Goal: Task Accomplishment & Management: Use online tool/utility

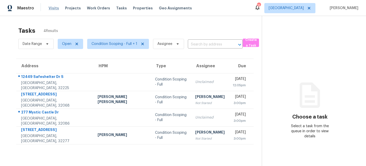
click at [53, 9] on span "Visits" at bounding box center [54, 8] width 10 height 5
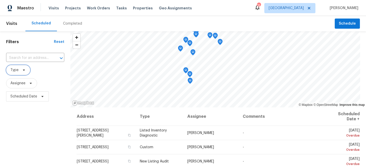
click at [18, 69] on span "Type" at bounding box center [14, 70] width 8 height 5
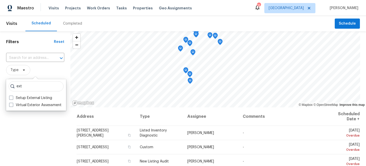
type input "ext"
click at [25, 105] on label "Virtual Exterior Assessment" at bounding box center [35, 105] width 52 height 5
click at [12, 105] on input "Virtual Exterior Assessment" at bounding box center [10, 104] width 3 height 3
checkbox input "true"
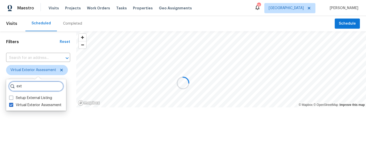
click at [29, 88] on input "ext" at bounding box center [36, 86] width 55 height 10
type input "e"
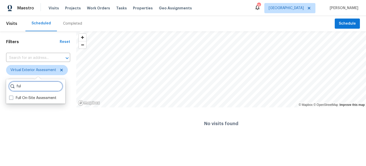
type input "ful"
click at [26, 94] on div "ful Full On-Site Assessment" at bounding box center [35, 91] width 59 height 24
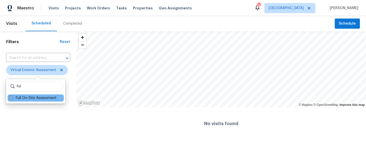
click at [45, 97] on label "Full On-Site Assessment" at bounding box center [32, 97] width 47 height 5
click at [12, 97] on input "Full On-Site Assessment" at bounding box center [10, 96] width 3 height 3
checkbox input "true"
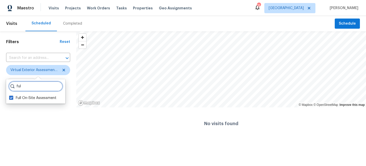
click at [38, 86] on input "ful" at bounding box center [36, 86] width 54 height 10
type input "f"
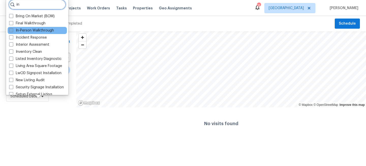
type input "in"
click at [30, 31] on label "In-Person Walkthrough" at bounding box center [31, 30] width 45 height 5
click at [12, 31] on input "In-Person Walkthrough" at bounding box center [10, 29] width 3 height 3
checkbox input "true"
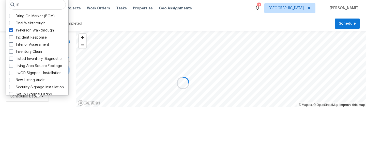
click at [30, 124] on div at bounding box center [183, 83] width 366 height 166
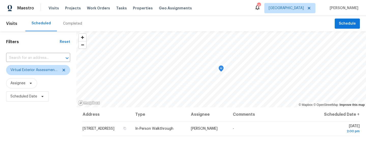
click at [28, 123] on div "Filters Reset ​ Virtual Exterior Assessment + 2 Assignee Scheduled Date" at bounding box center [38, 135] width 76 height 209
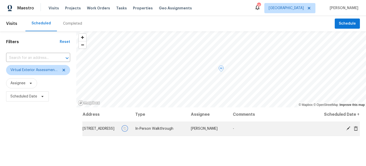
click at [126, 130] on icon "button" at bounding box center [125, 128] width 3 height 3
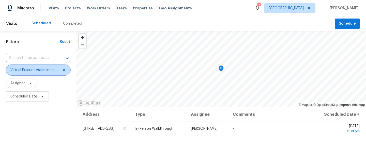
click at [48, 71] on span "Virtual Exterior Assessment + 2" at bounding box center [34, 70] width 48 height 5
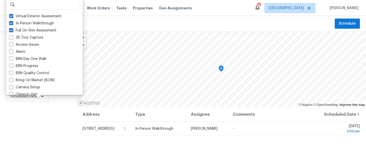
click at [23, 126] on div "Filters Reset ​ Virtual Exterior Assessment + 2 Assignee Scheduled Date" at bounding box center [38, 135] width 76 height 209
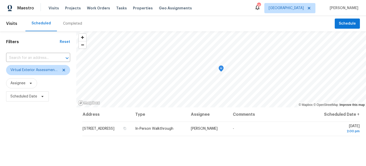
click at [38, 124] on div "Filters Reset ​ Virtual Exterior Assessment + 2 Assignee Scheduled Date" at bounding box center [38, 135] width 76 height 209
click at [299, 3] on span "[GEOGRAPHIC_DATA]" at bounding box center [289, 8] width 51 height 10
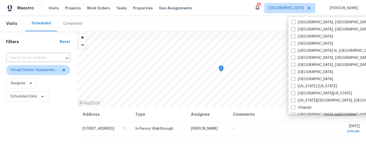
scroll to position [203, 0]
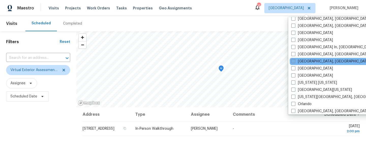
click at [295, 61] on label "Miami, FL" at bounding box center [330, 61] width 79 height 5
click at [294, 61] on input "Miami, FL" at bounding box center [292, 60] width 3 height 3
checkbox input "true"
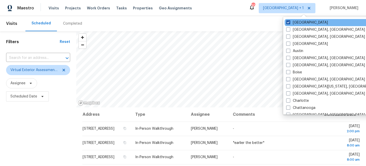
click at [294, 22] on label "[GEOGRAPHIC_DATA]" at bounding box center [307, 22] width 42 height 5
click at [289, 22] on input "[GEOGRAPHIC_DATA]" at bounding box center [287, 21] width 3 height 3
checkbox input "false"
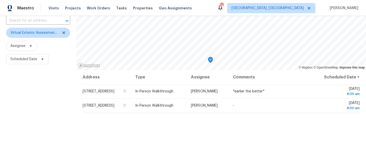
scroll to position [56, 0]
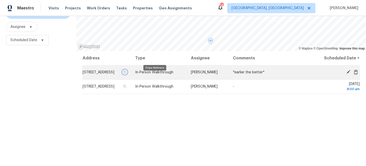
click at [127, 74] on button "button" at bounding box center [124, 72] width 5 height 5
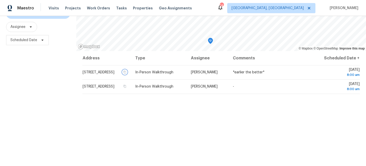
scroll to position [0, 0]
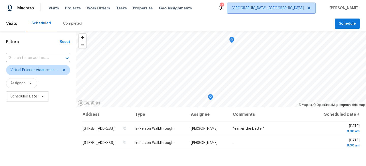
click at [298, 11] on span "Miami, FL" at bounding box center [271, 8] width 88 height 10
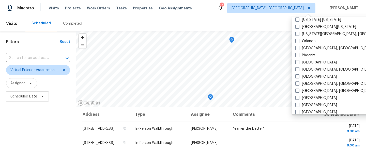
scroll to position [264, 0]
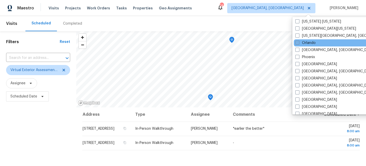
click at [299, 44] on label "Orlando" at bounding box center [305, 42] width 20 height 5
click at [298, 44] on input "Orlando" at bounding box center [296, 41] width 3 height 3
checkbox input "true"
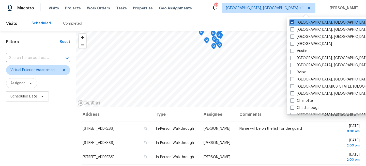
click at [296, 23] on label "Miami, FL" at bounding box center [329, 22] width 79 height 5
click at [293, 23] on input "Miami, FL" at bounding box center [291, 21] width 3 height 3
checkbox input "false"
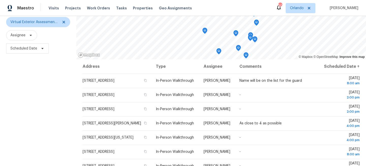
scroll to position [74, 0]
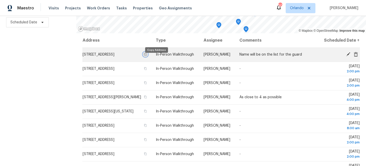
click at [147, 56] on icon "button" at bounding box center [145, 54] width 3 height 3
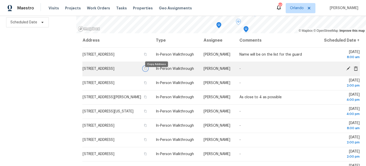
click at [147, 70] on icon "button" at bounding box center [145, 68] width 3 height 3
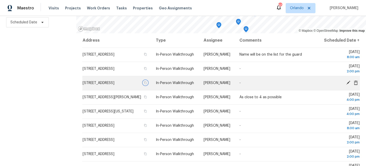
click at [147, 84] on icon "button" at bounding box center [145, 82] width 3 height 3
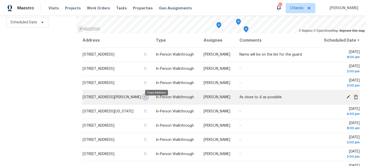
click at [147, 99] on icon "button" at bounding box center [145, 97] width 3 height 3
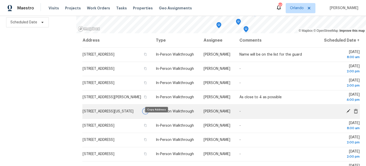
click at [148, 114] on button "button" at bounding box center [145, 111] width 5 height 5
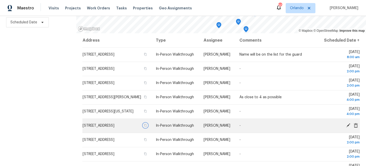
click at [147, 127] on icon "button" at bounding box center [145, 125] width 3 height 3
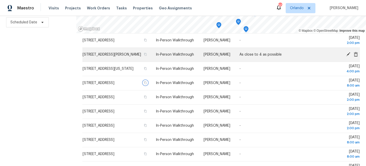
scroll to position [44, 0]
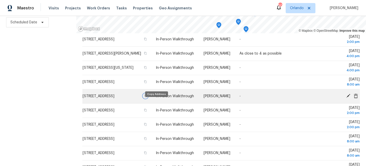
click at [147, 98] on icon "button" at bounding box center [145, 96] width 3 height 3
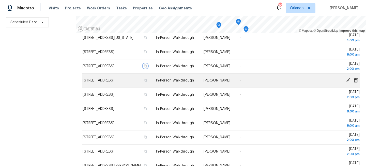
scroll to position [89, 0]
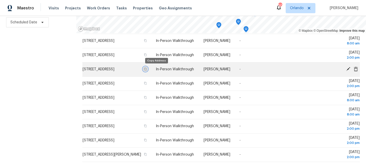
click at [147, 69] on icon "button" at bounding box center [145, 69] width 3 height 3
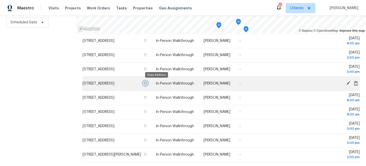
click at [147, 84] on icon "button" at bounding box center [145, 83] width 3 height 3
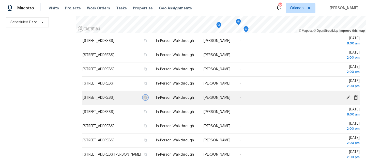
click at [147, 99] on icon "button" at bounding box center [145, 97] width 3 height 3
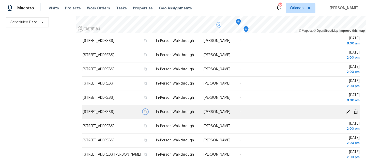
click at [147, 111] on icon "button" at bounding box center [145, 111] width 3 height 3
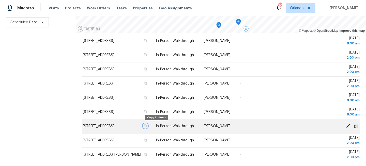
click at [147, 125] on icon "button" at bounding box center [145, 126] width 3 height 3
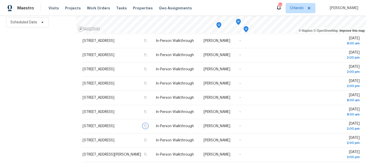
scroll to position [0, 0]
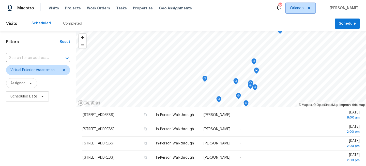
click at [303, 6] on span "Orlando" at bounding box center [297, 8] width 14 height 5
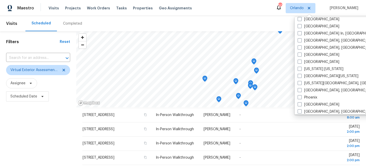
scroll to position [340, 0]
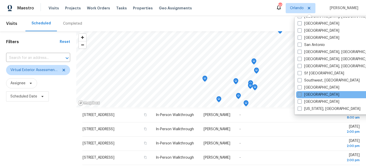
click at [305, 95] on label "[GEOGRAPHIC_DATA]" at bounding box center [318, 94] width 42 height 5
click at [301, 95] on input "[GEOGRAPHIC_DATA]" at bounding box center [298, 93] width 3 height 3
checkbox input "true"
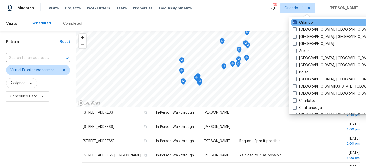
click at [296, 22] on span at bounding box center [294, 22] width 4 height 4
click at [296, 22] on input "Orlando" at bounding box center [293, 21] width 3 height 3
checkbox input "false"
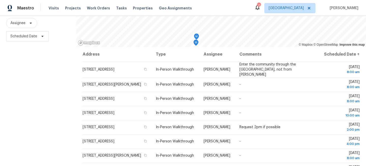
scroll to position [74, 0]
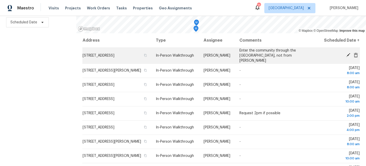
click at [152, 59] on td "[STREET_ADDRESS]" at bounding box center [116, 55] width 69 height 16
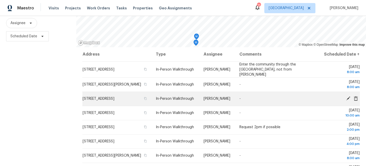
scroll to position [67, 0]
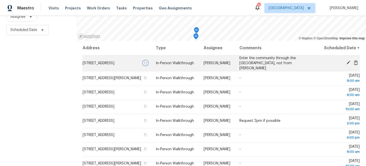
click at [147, 65] on icon "button" at bounding box center [145, 62] width 3 height 3
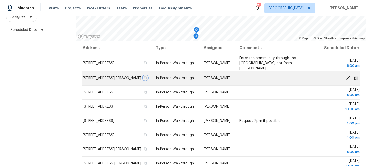
click at [147, 79] on icon "button" at bounding box center [145, 77] width 3 height 3
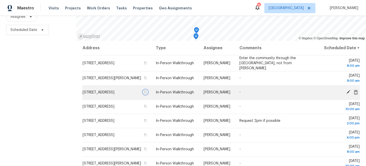
click at [147, 94] on icon "button" at bounding box center [145, 92] width 3 height 3
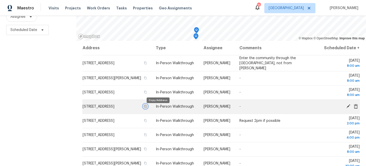
click at [147, 108] on icon "button" at bounding box center [145, 106] width 3 height 3
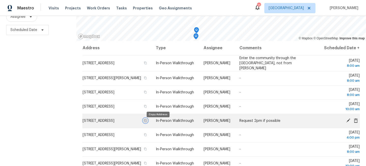
click at [147, 122] on icon "button" at bounding box center [145, 120] width 3 height 3
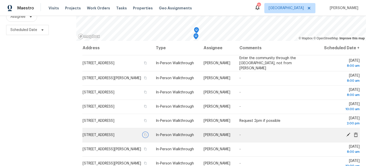
click at [147, 136] on icon "button" at bounding box center [145, 134] width 3 height 3
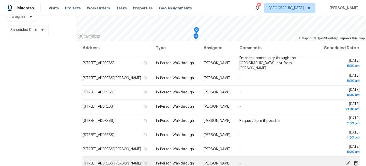
drag, startPoint x: 157, startPoint y: 149, endPoint x: 158, endPoint y: 161, distance: 12.0
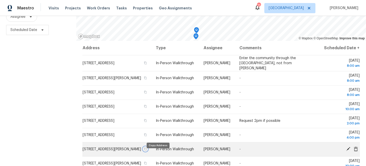
click at [147, 151] on icon "button" at bounding box center [145, 149] width 3 height 3
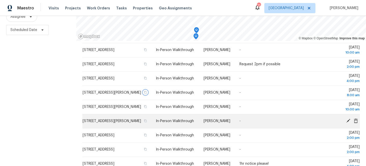
scroll to position [62, 0]
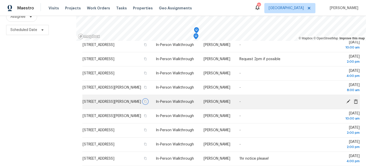
click at [147, 103] on icon "button" at bounding box center [145, 101] width 3 height 3
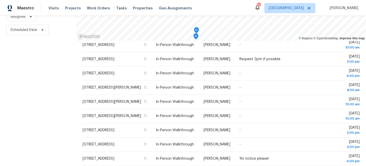
click at [44, 114] on div "Filters Reset ​ Virtual Exterior Assessment + 2 Assignee Scheduled Date" at bounding box center [38, 69] width 76 height 209
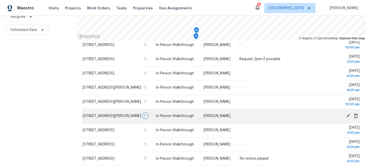
click at [147, 117] on icon "button" at bounding box center [145, 115] width 3 height 3
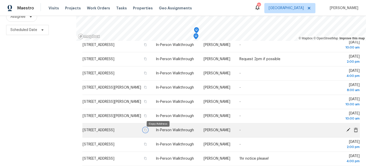
click at [147, 132] on icon "button" at bounding box center [145, 130] width 3 height 3
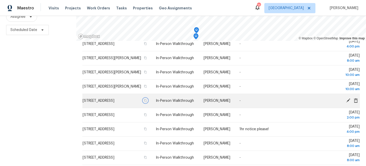
scroll to position [107, 0]
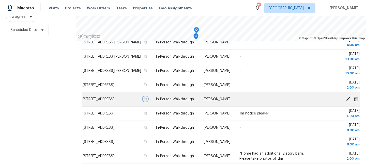
click at [147, 101] on icon "button" at bounding box center [145, 99] width 3 height 3
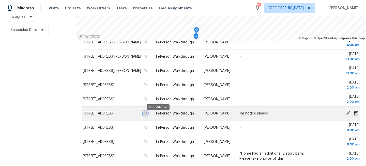
click at [147, 115] on icon "button" at bounding box center [145, 113] width 3 height 3
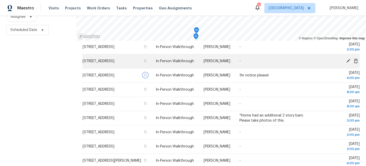
scroll to position [165, 0]
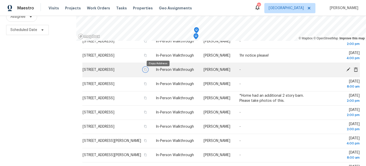
click at [147, 71] on icon "button" at bounding box center [145, 69] width 3 height 3
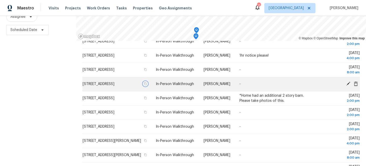
click at [147, 85] on icon "button" at bounding box center [145, 84] width 3 height 3
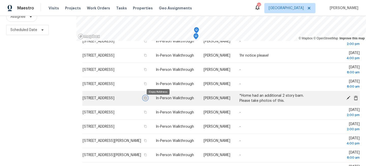
click at [147, 100] on icon "button" at bounding box center [145, 98] width 3 height 3
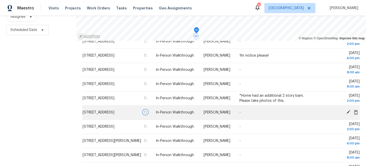
click at [147, 114] on icon "button" at bounding box center [145, 112] width 3 height 3
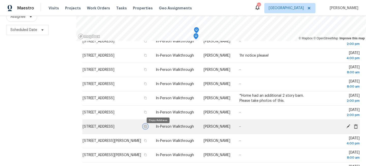
click at [147, 128] on icon "button" at bounding box center [145, 126] width 3 height 3
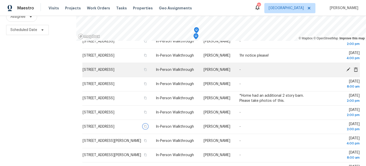
scroll to position [174, 0]
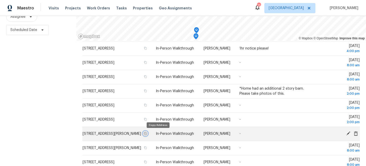
click at [147, 133] on icon "button" at bounding box center [145, 133] width 3 height 3
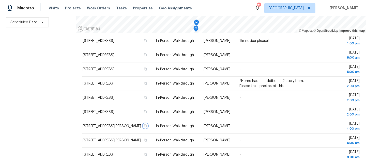
scroll to position [0, 0]
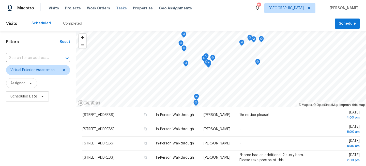
click at [116, 9] on span "Tasks" at bounding box center [121, 8] width 11 height 4
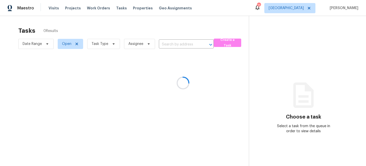
click at [102, 46] on div at bounding box center [183, 83] width 366 height 166
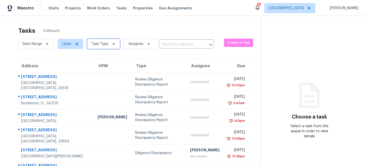
click at [106, 45] on span "Task Type" at bounding box center [99, 43] width 17 height 5
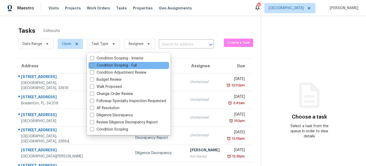
click at [118, 67] on label "Condition Scoping - Full" at bounding box center [113, 65] width 47 height 5
click at [93, 66] on input "Condition Scoping - Full" at bounding box center [91, 64] width 3 height 3
checkbox input "true"
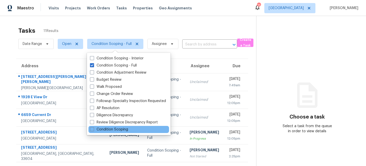
click at [100, 133] on div "Condition Scoping" at bounding box center [128, 129] width 81 height 7
click at [101, 129] on label "Condition Scoping" at bounding box center [109, 129] width 38 height 5
click at [93, 129] on input "Condition Scoping" at bounding box center [91, 128] width 3 height 3
checkbox input "true"
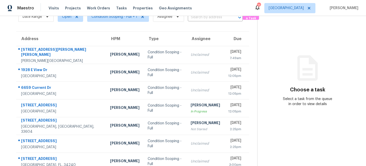
scroll to position [11, 0]
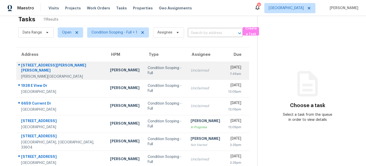
click at [143, 76] on td "Condition Scoping - Full" at bounding box center [164, 71] width 43 height 18
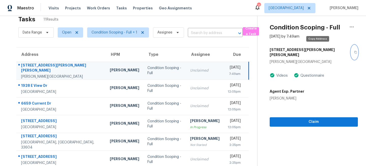
click at [354, 51] on icon "button" at bounding box center [355, 52] width 3 height 3
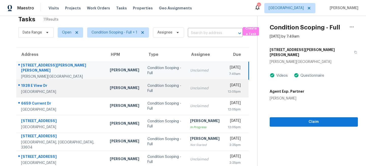
click at [190, 88] on div "Unclaimed" at bounding box center [204, 88] width 29 height 5
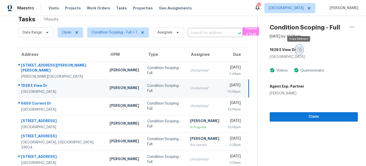
click at [299, 50] on icon "button" at bounding box center [300, 49] width 3 height 3
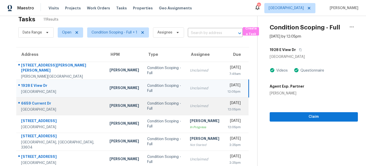
click at [165, 105] on div "Condition Scoping - Full" at bounding box center [164, 106] width 34 height 10
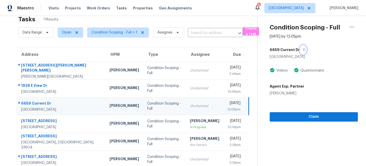
click at [302, 50] on icon "button" at bounding box center [303, 49] width 3 height 3
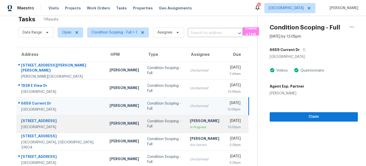
click at [165, 125] on div "Condition Scoping - Full" at bounding box center [164, 124] width 34 height 10
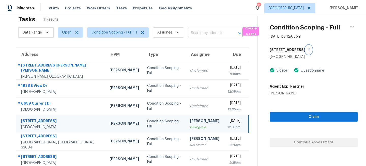
click at [308, 50] on icon "button" at bounding box center [309, 49] width 3 height 3
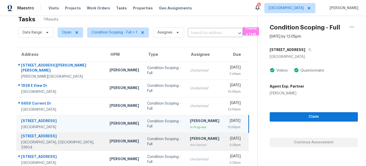
click at [143, 145] on td "Condition Scoping - Full" at bounding box center [164, 142] width 42 height 18
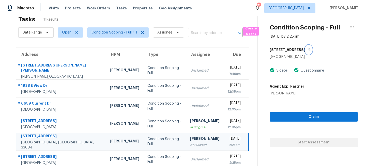
click at [309, 51] on icon "button" at bounding box center [309, 49] width 3 height 3
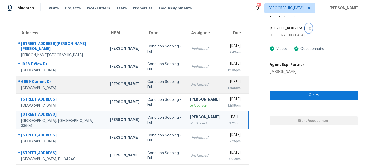
scroll to position [42, 0]
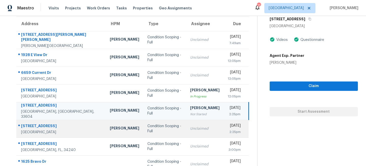
click at [194, 129] on div "Unclaimed" at bounding box center [204, 128] width 29 height 5
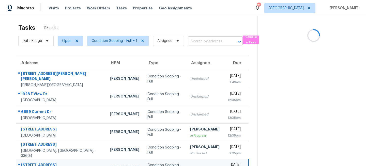
scroll to position [0, 0]
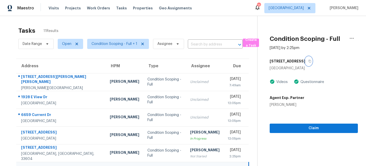
click at [308, 61] on icon "button" at bounding box center [309, 61] width 3 height 3
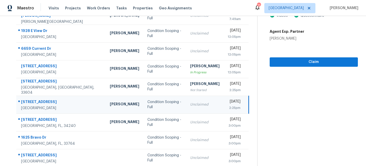
scroll to position [76, 0]
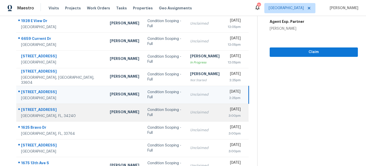
click at [194, 112] on div "Unclaimed" at bounding box center [204, 112] width 29 height 5
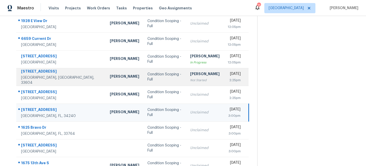
scroll to position [0, 0]
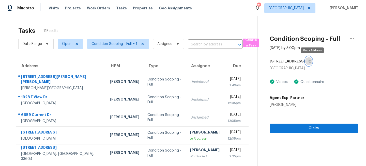
click at [311, 61] on icon "button" at bounding box center [309, 61] width 3 height 3
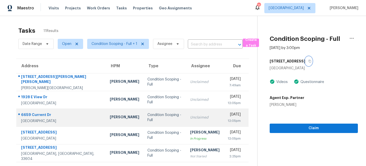
scroll to position [98, 0]
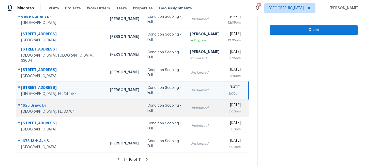
click at [190, 107] on div "Unclaimed" at bounding box center [204, 108] width 29 height 5
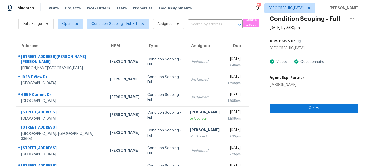
scroll to position [3, 0]
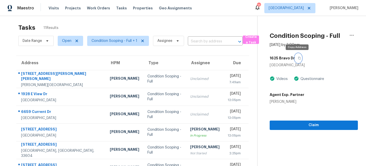
click at [295, 56] on button "button" at bounding box center [298, 58] width 7 height 9
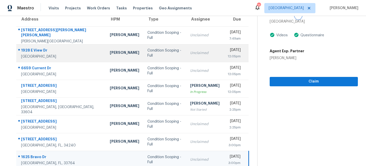
scroll to position [98, 0]
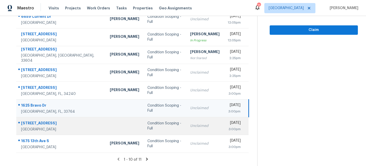
click at [190, 127] on div "Unclaimed" at bounding box center [204, 125] width 29 height 5
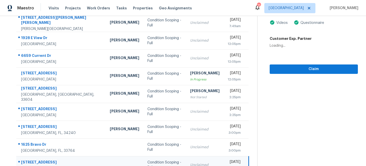
scroll to position [0, 0]
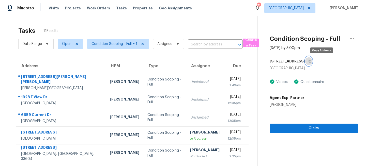
click at [311, 62] on icon "button" at bounding box center [309, 61] width 3 height 3
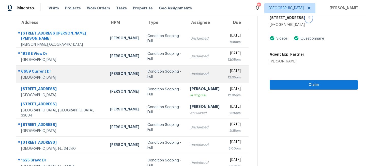
scroll to position [98, 0]
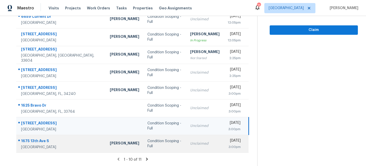
click at [189, 152] on td "Unclaimed" at bounding box center [205, 144] width 38 height 18
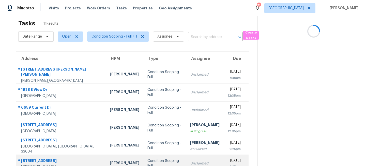
scroll to position [0, 0]
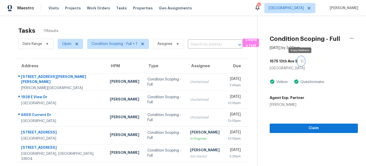
click at [301, 61] on icon "button" at bounding box center [301, 61] width 3 height 3
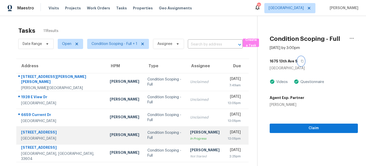
scroll to position [98, 0]
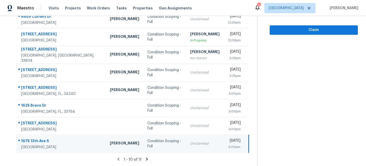
click at [147, 158] on icon at bounding box center [147, 159] width 5 height 5
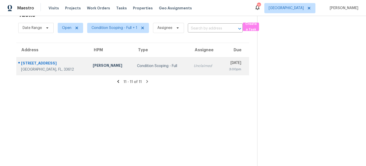
click at [137, 66] on div "Condition Scoping - Full" at bounding box center [161, 65] width 49 height 5
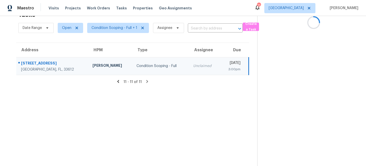
scroll to position [0, 0]
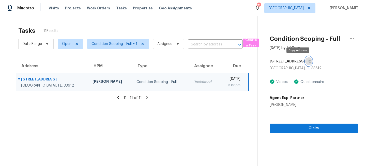
click at [308, 60] on icon "button" at bounding box center [309, 61] width 3 height 3
